Goal: Task Accomplishment & Management: Manage account settings

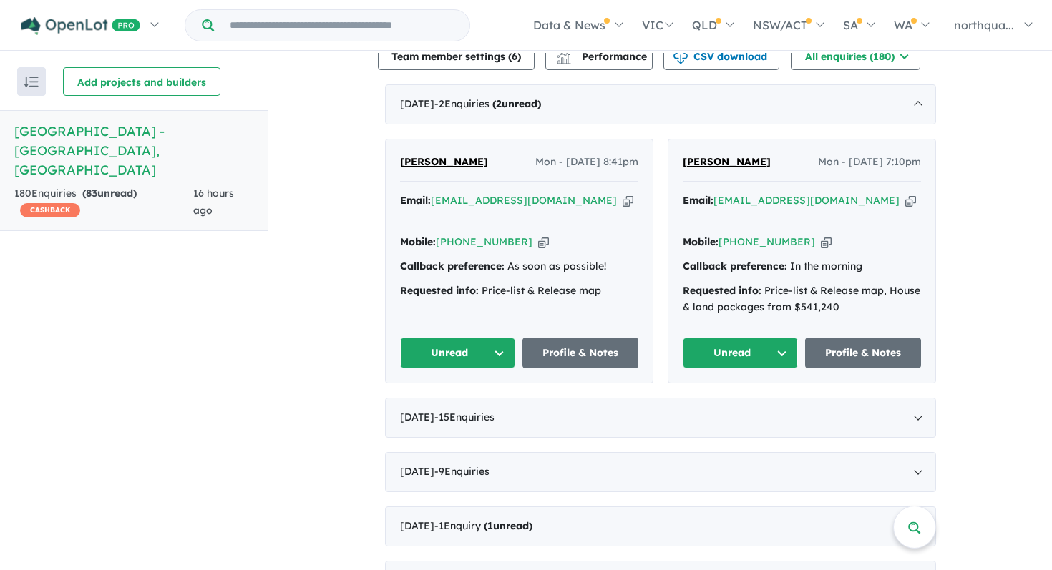
scroll to position [544, 0]
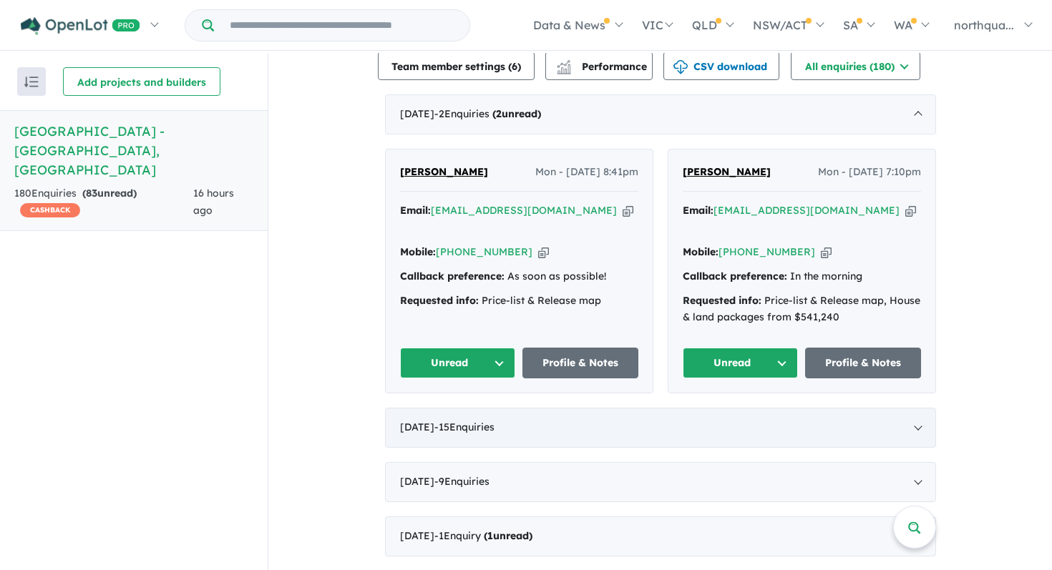
click at [638, 408] on div "August 2025 - 15 Enquir ies ( 0 unread)" at bounding box center [660, 428] width 551 height 40
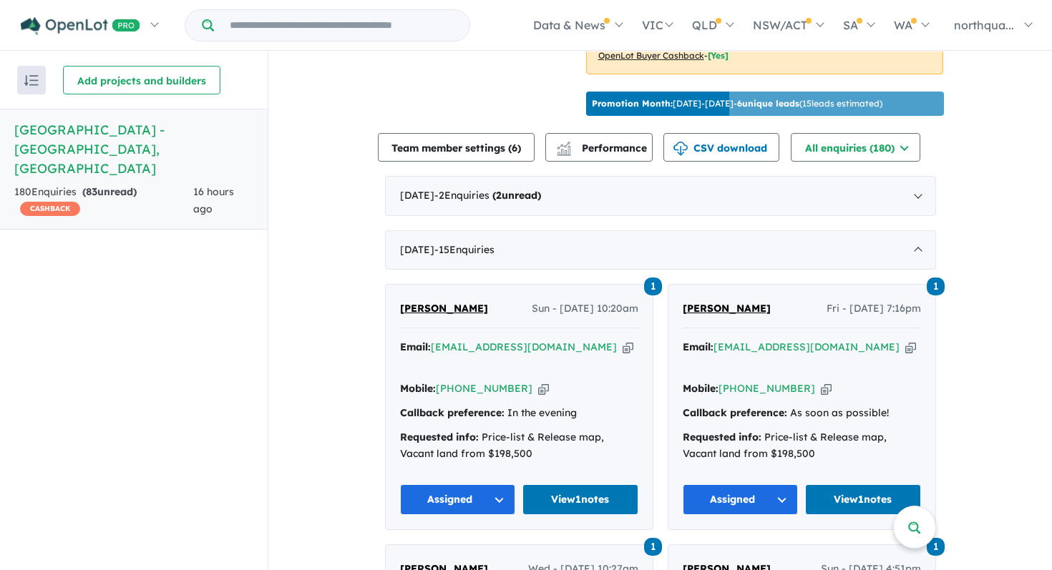
scroll to position [454, 0]
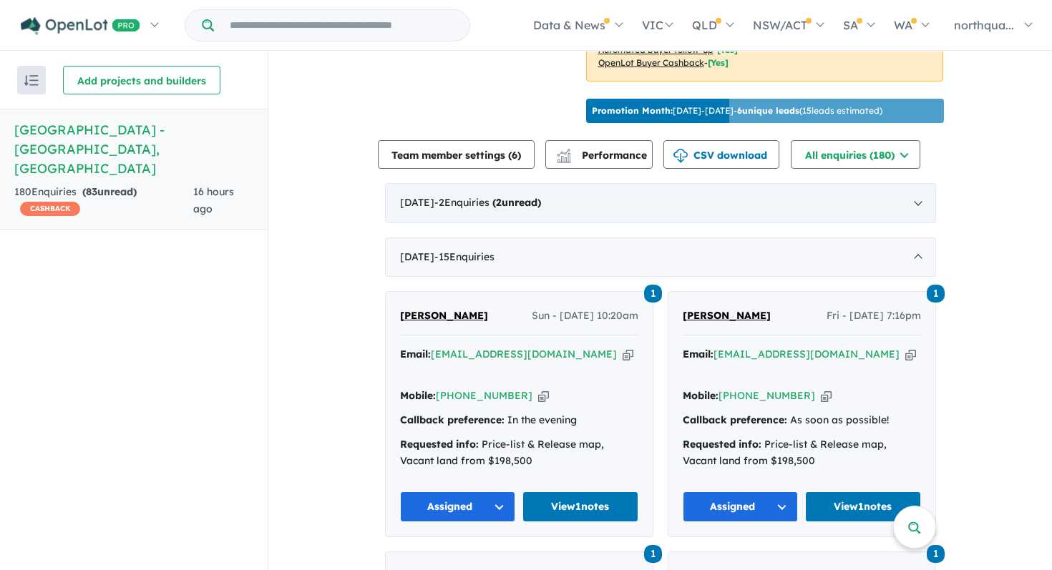
click at [541, 198] on strong "( 2 unread)" at bounding box center [516, 202] width 49 height 13
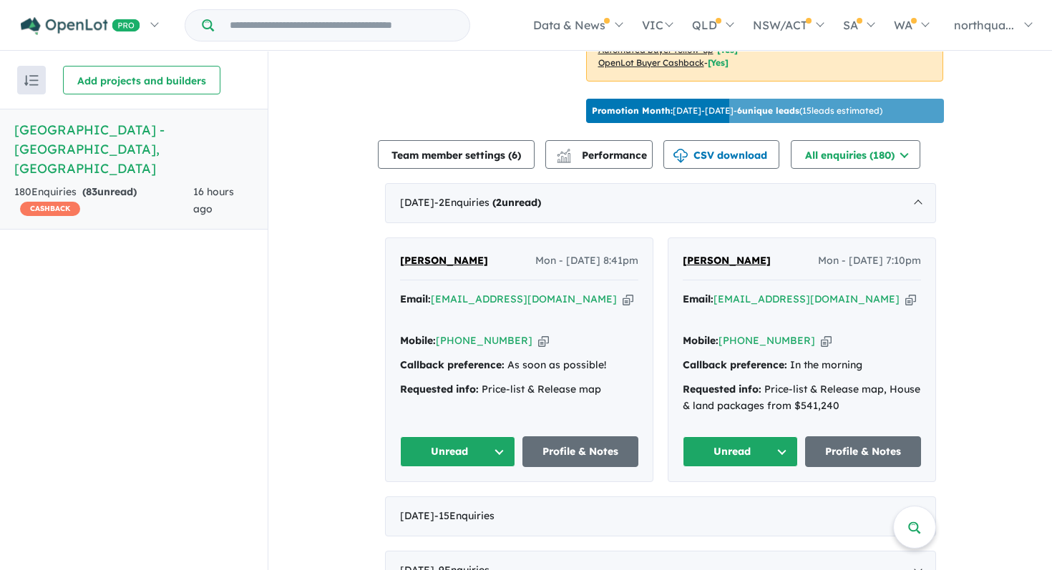
click at [706, 256] on span "[PERSON_NAME]" at bounding box center [727, 260] width 88 height 13
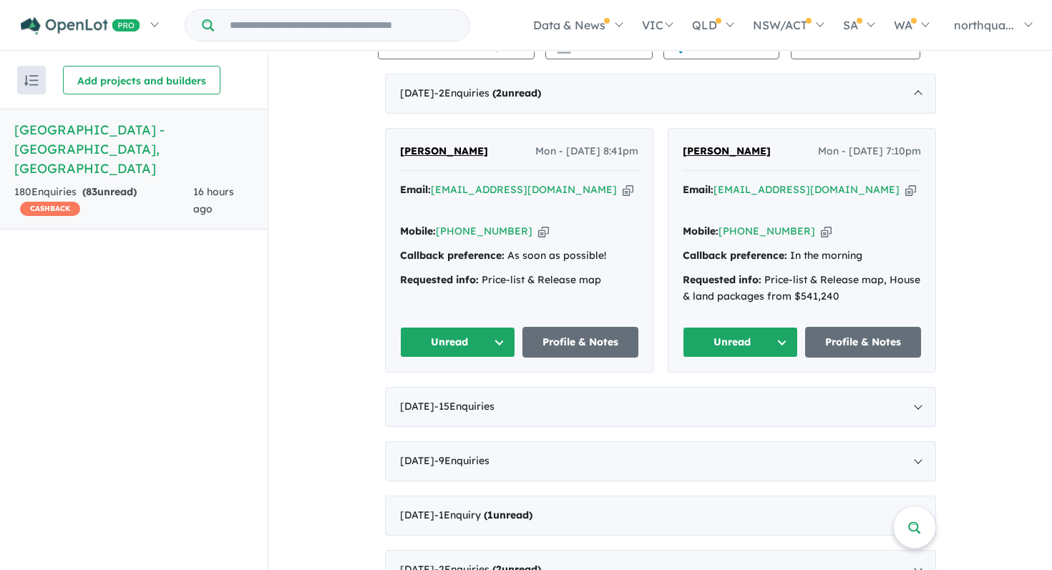
scroll to position [704, 0]
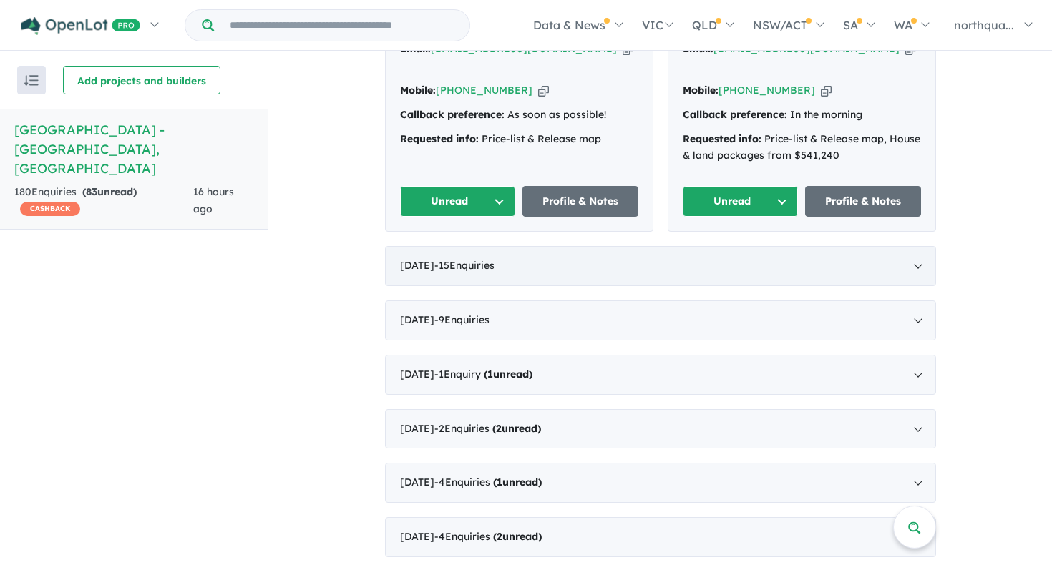
click at [429, 251] on div "August 2025 - 15 Enquir ies ( 0 unread)" at bounding box center [660, 266] width 551 height 40
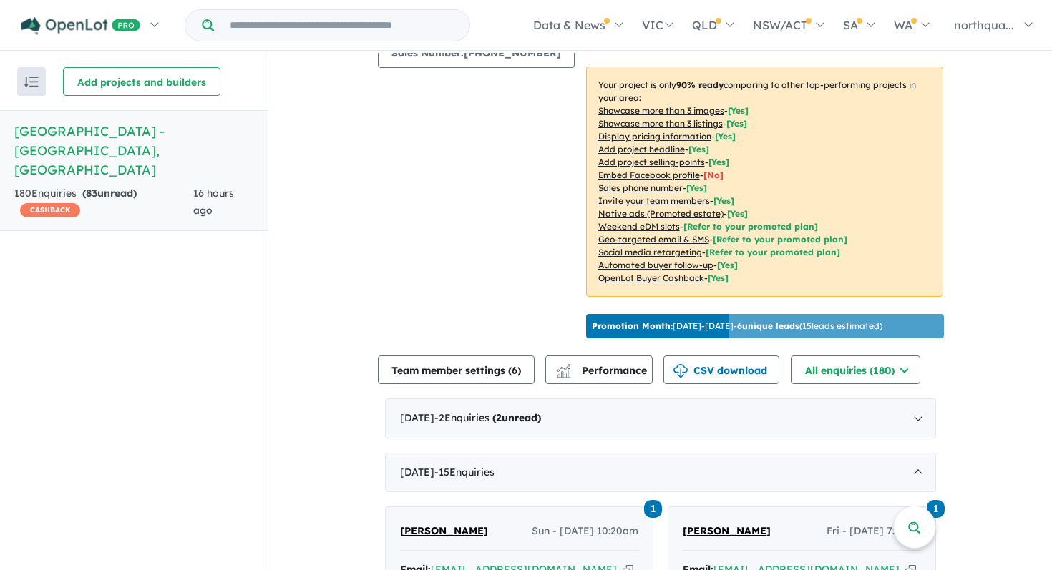
scroll to position [342, 0]
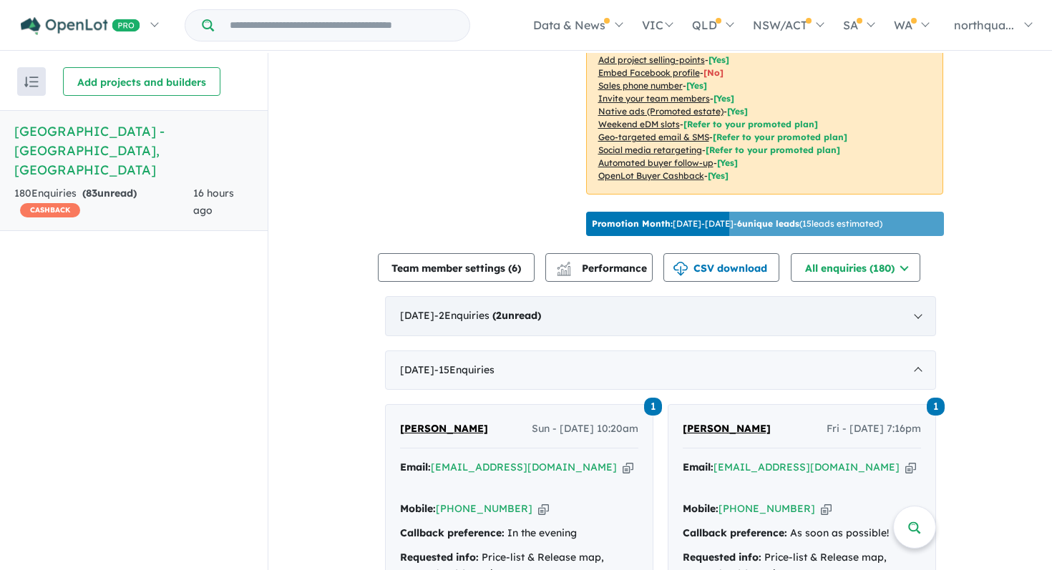
click at [496, 321] on div "September 2025 - 2 Enquir ies ( 2 unread)" at bounding box center [660, 316] width 551 height 40
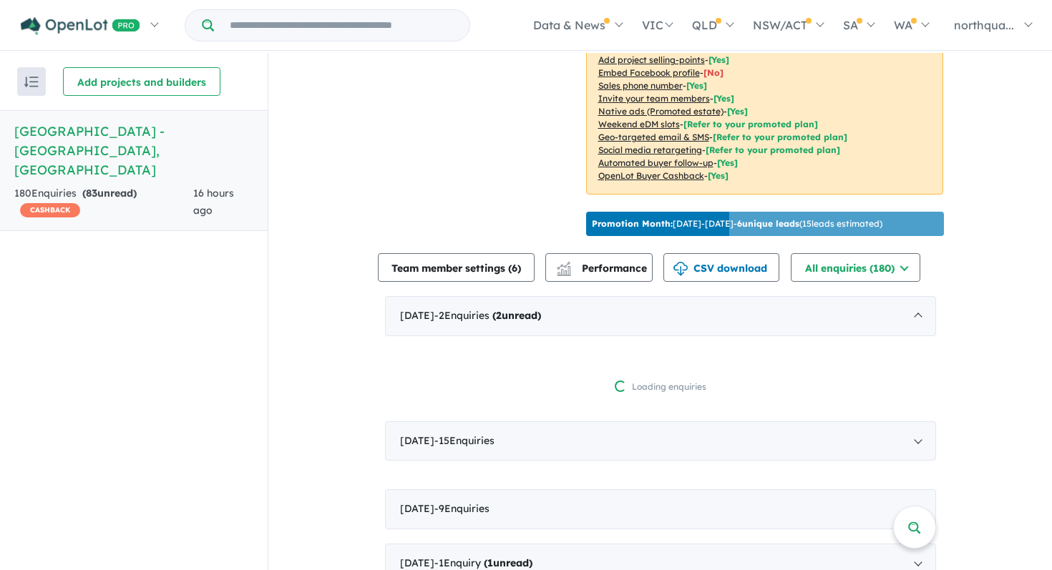
scroll to position [1, 0]
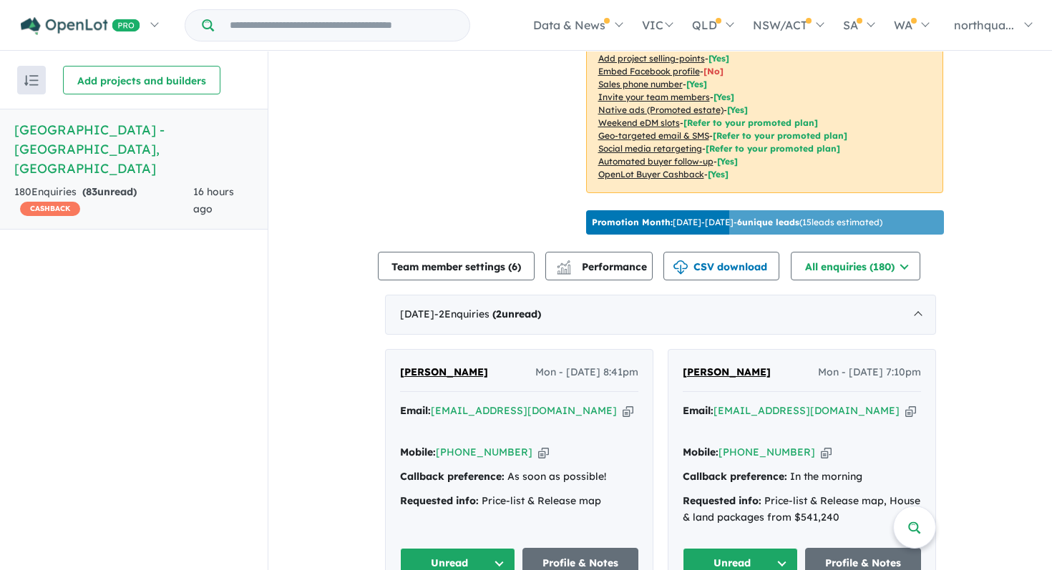
click at [455, 367] on span "Karen Bailey" at bounding box center [444, 372] width 88 height 13
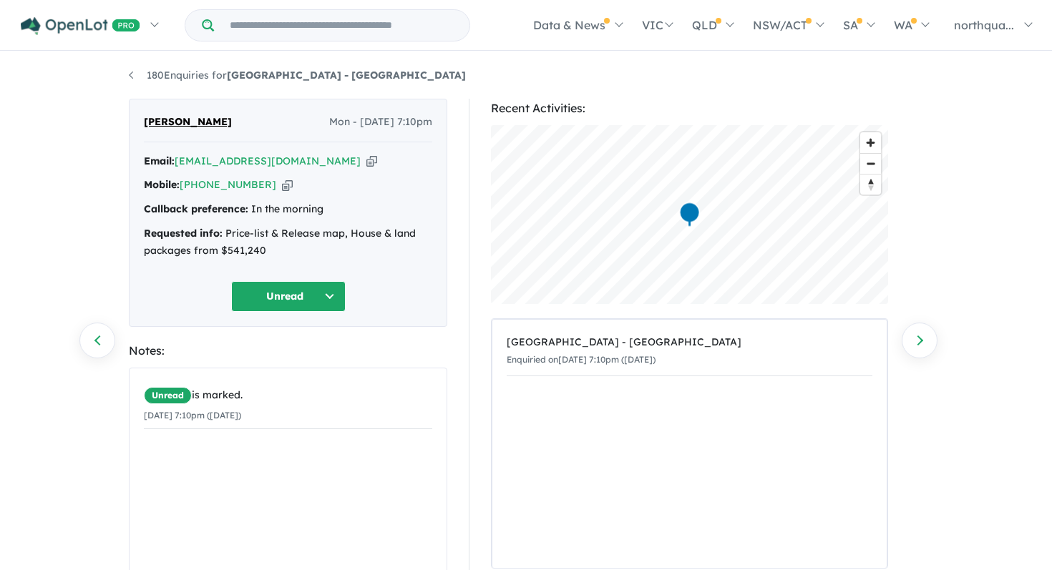
click at [312, 293] on button "Unread" at bounding box center [288, 296] width 114 height 31
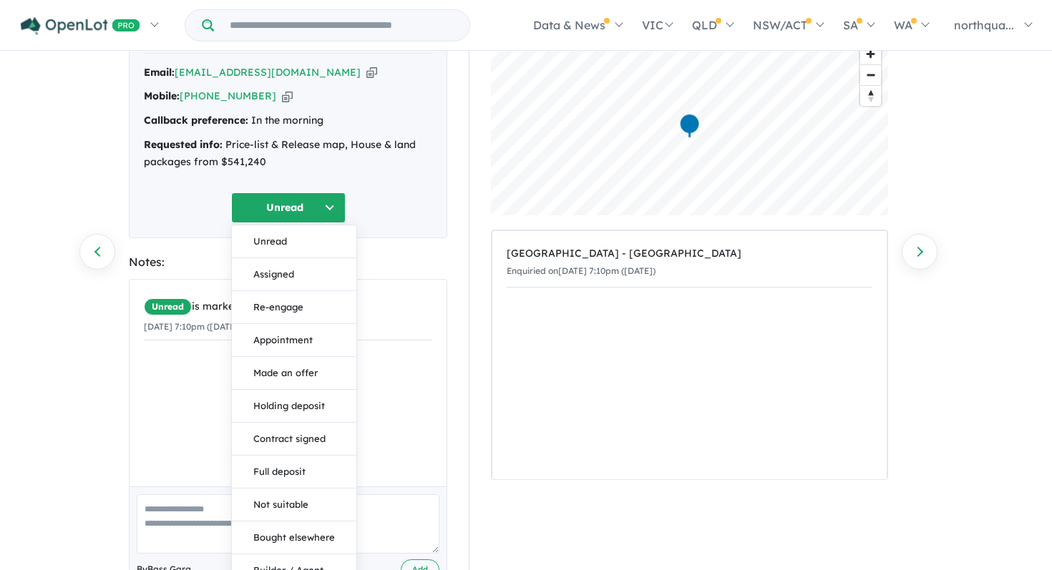
scroll to position [171, 0]
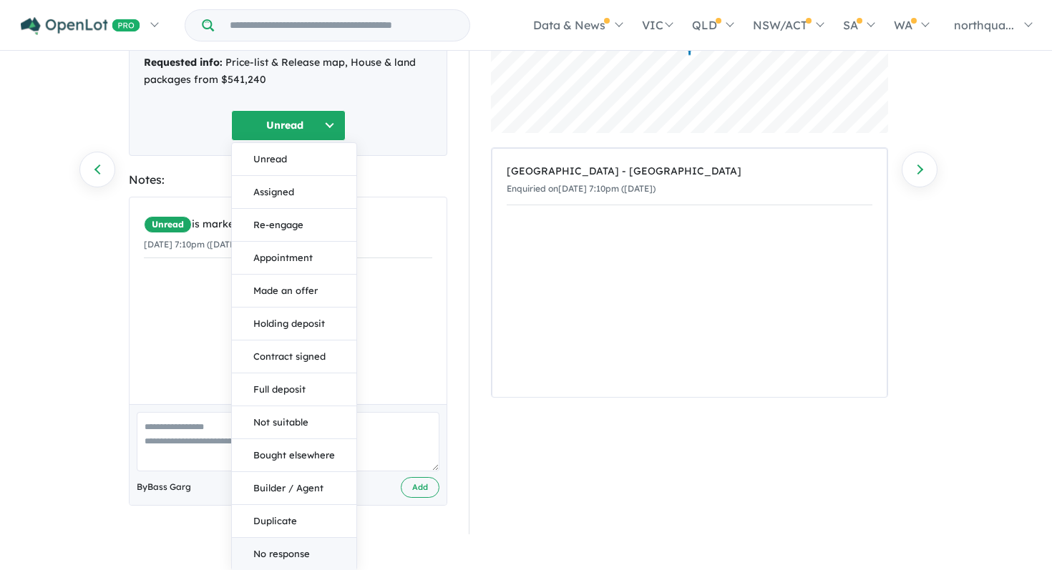
click at [296, 557] on button "No response" at bounding box center [294, 554] width 125 height 32
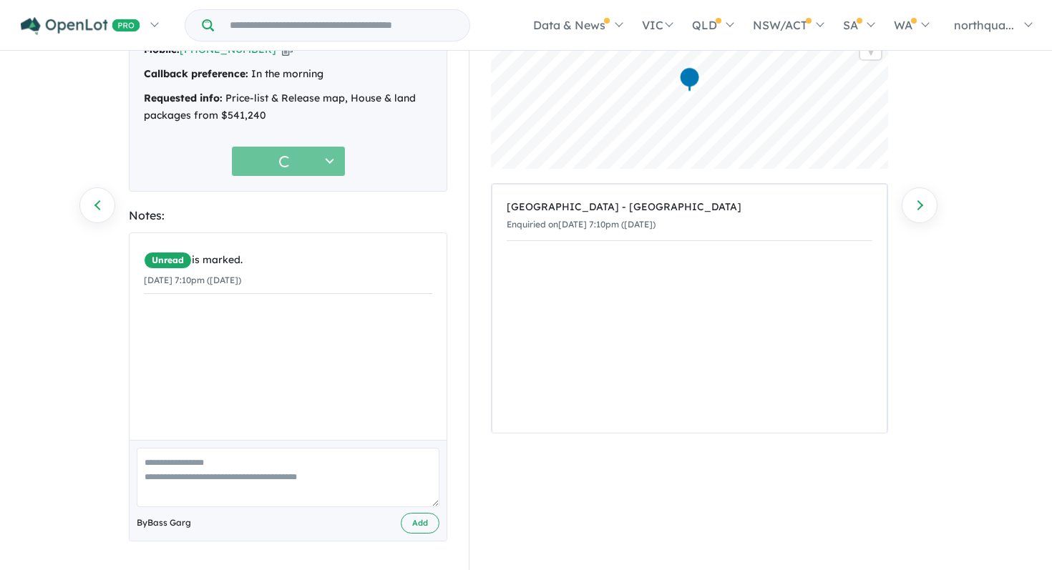
scroll to position [135, 0]
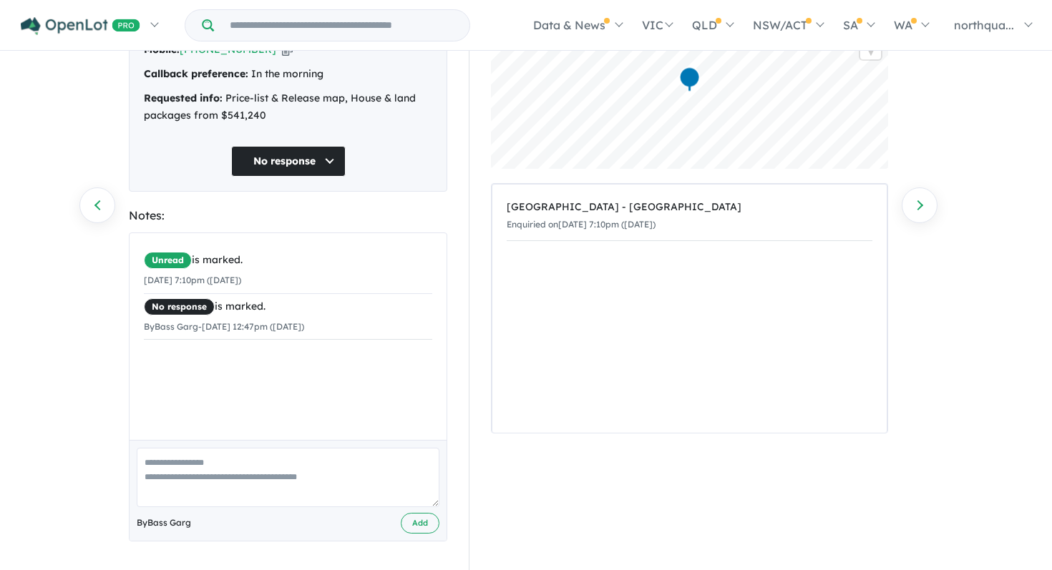
click at [297, 471] on textarea at bounding box center [288, 477] width 303 height 59
type textarea "**********"
click at [419, 532] on button "Add" at bounding box center [420, 523] width 39 height 21
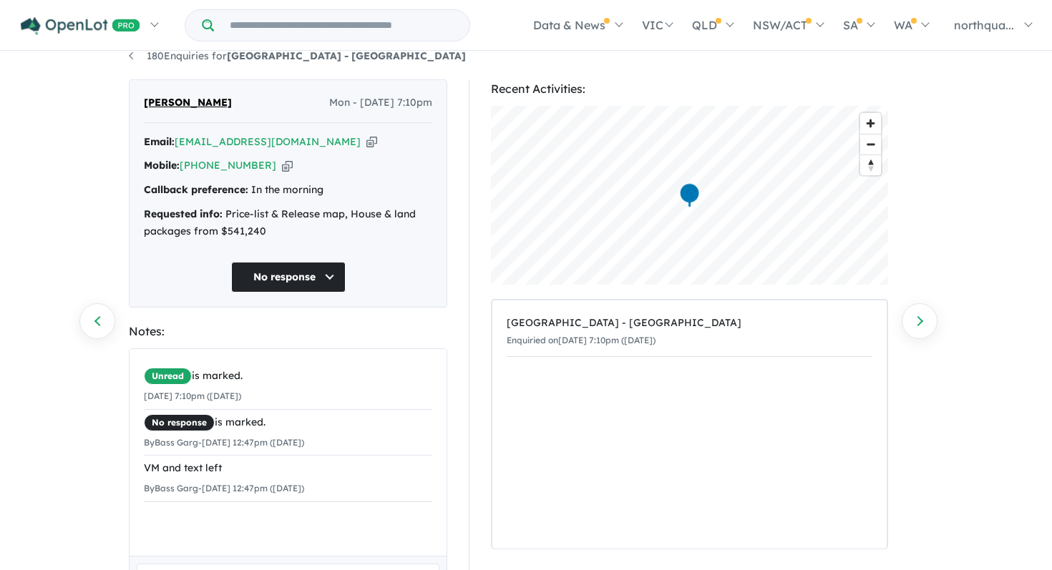
scroll to position [0, 0]
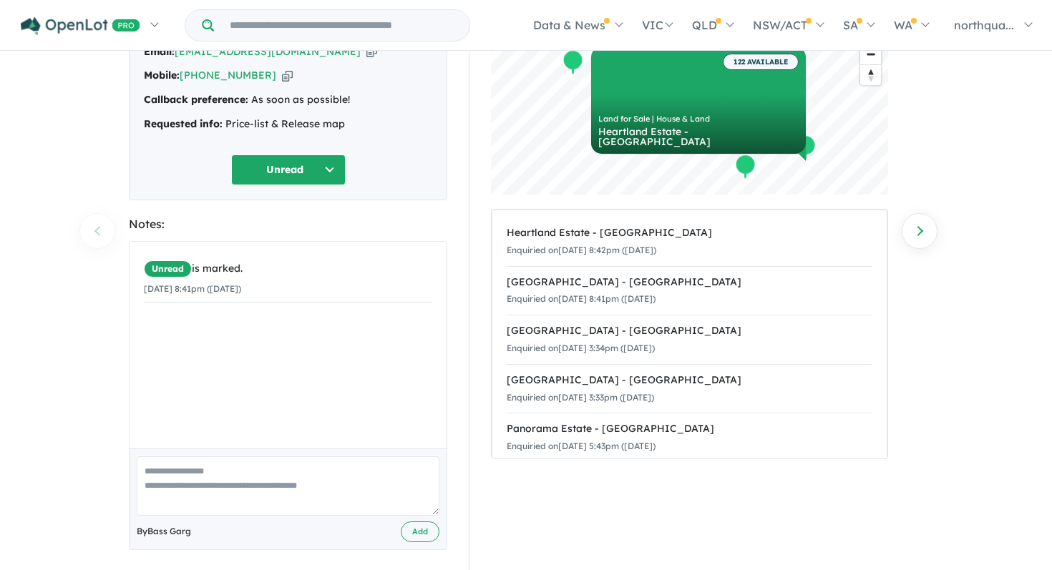
scroll to position [119, 0]
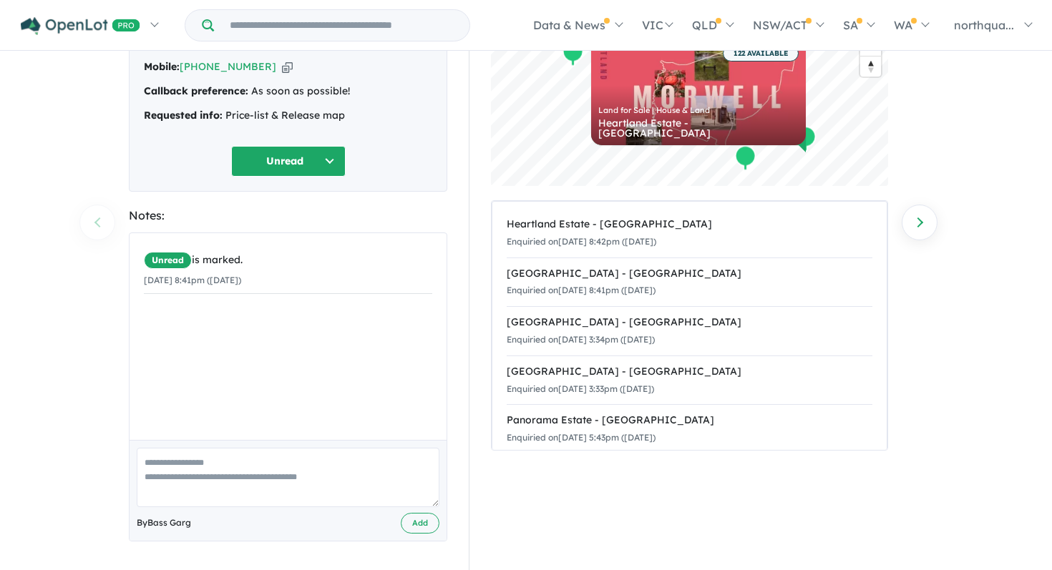
click at [333, 459] on textarea at bounding box center [288, 477] width 303 height 59
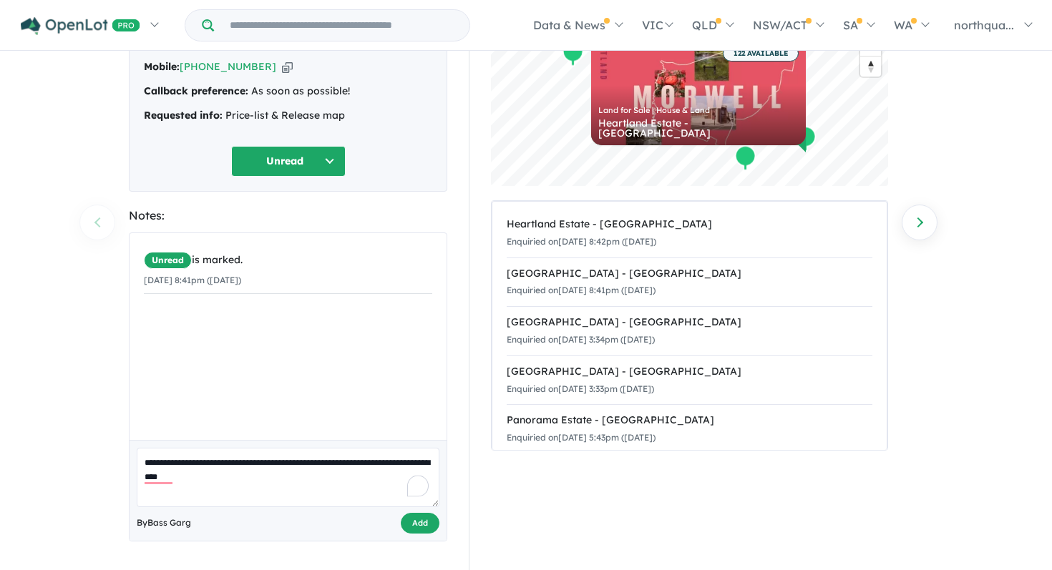
type textarea "**********"
click at [416, 524] on button "Add" at bounding box center [420, 523] width 39 height 21
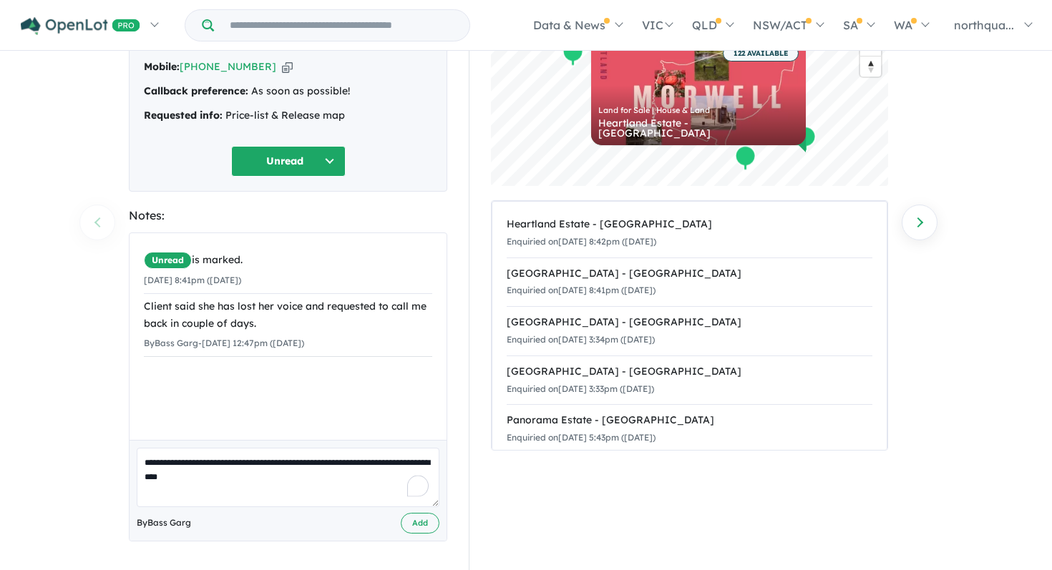
click at [291, 163] on button "Unread" at bounding box center [288, 161] width 114 height 31
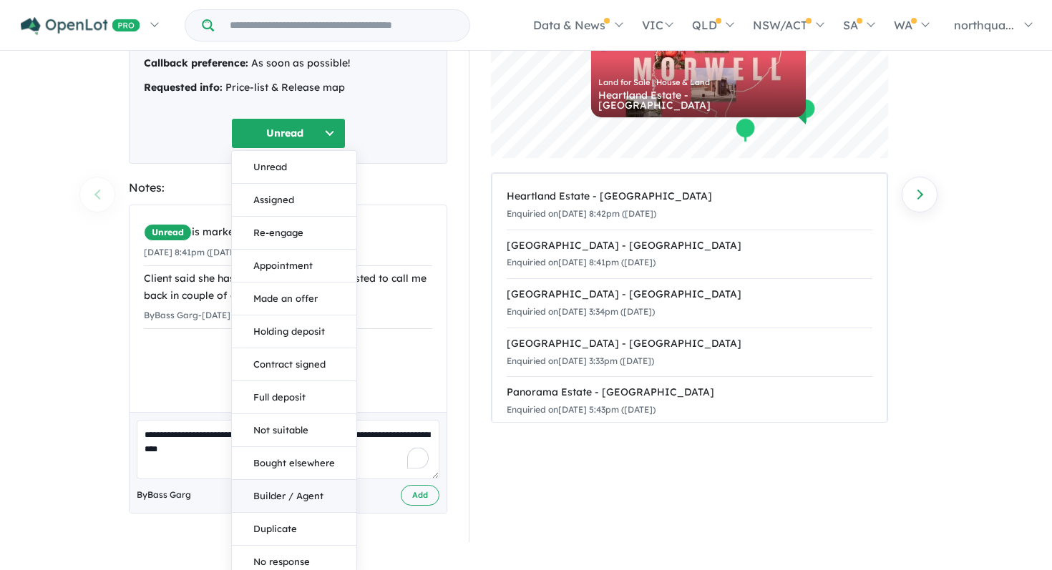
scroll to position [155, 0]
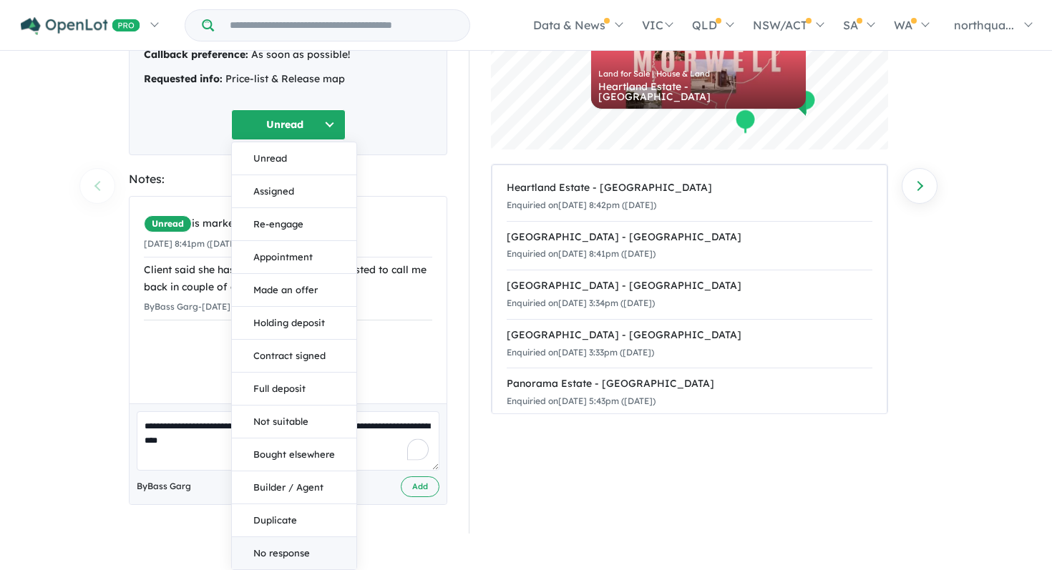
click at [296, 556] on button "No response" at bounding box center [294, 553] width 125 height 32
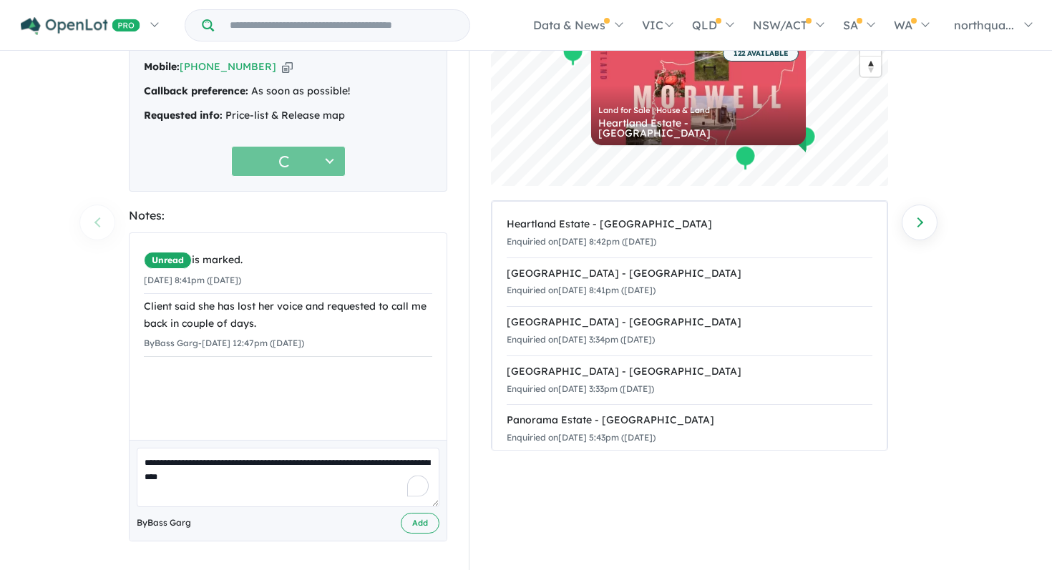
scroll to position [119, 0]
